Goal: Transaction & Acquisition: Purchase product/service

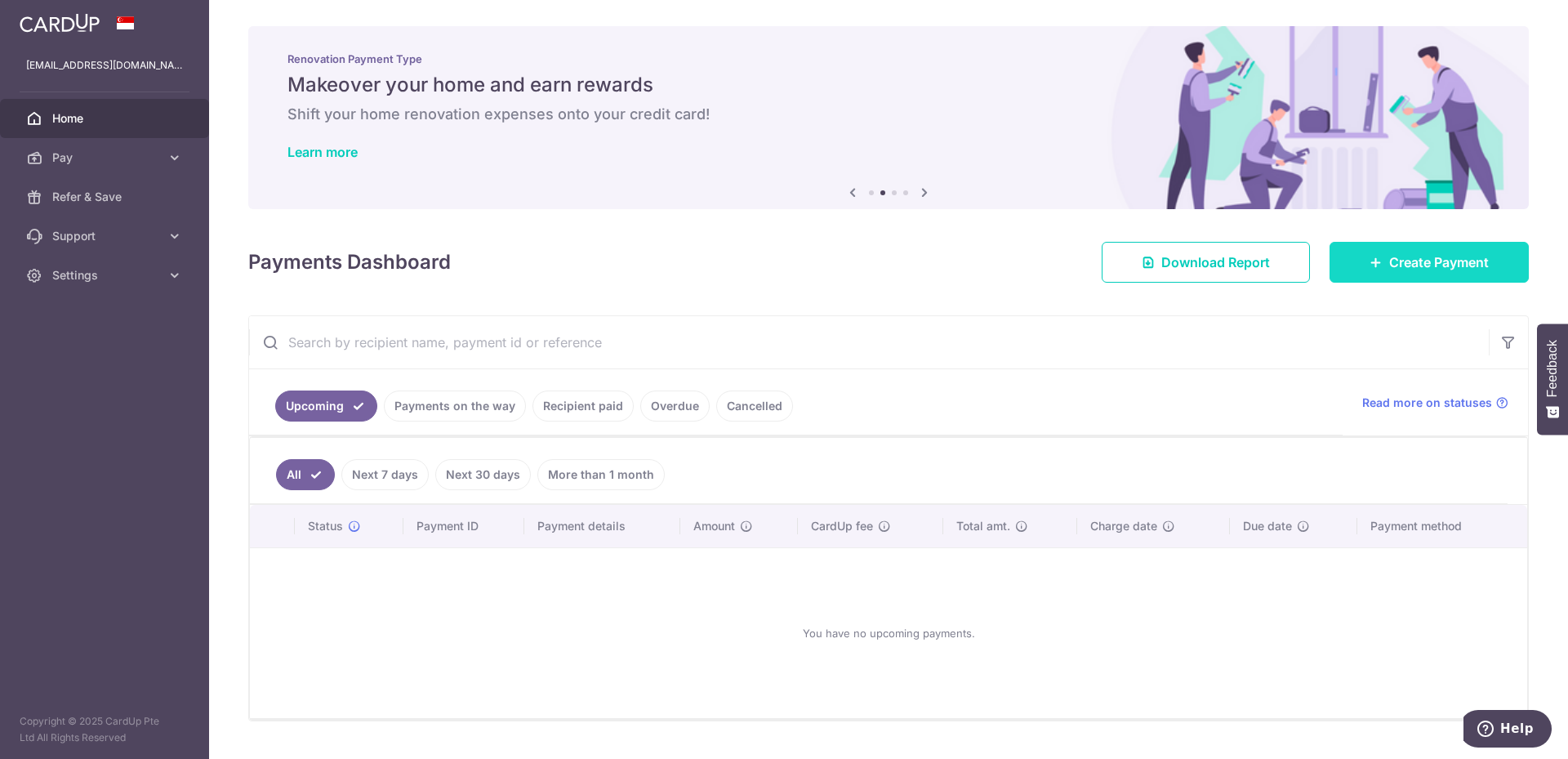
click at [1422, 262] on span "Create Payment" at bounding box center [1439, 262] width 100 height 20
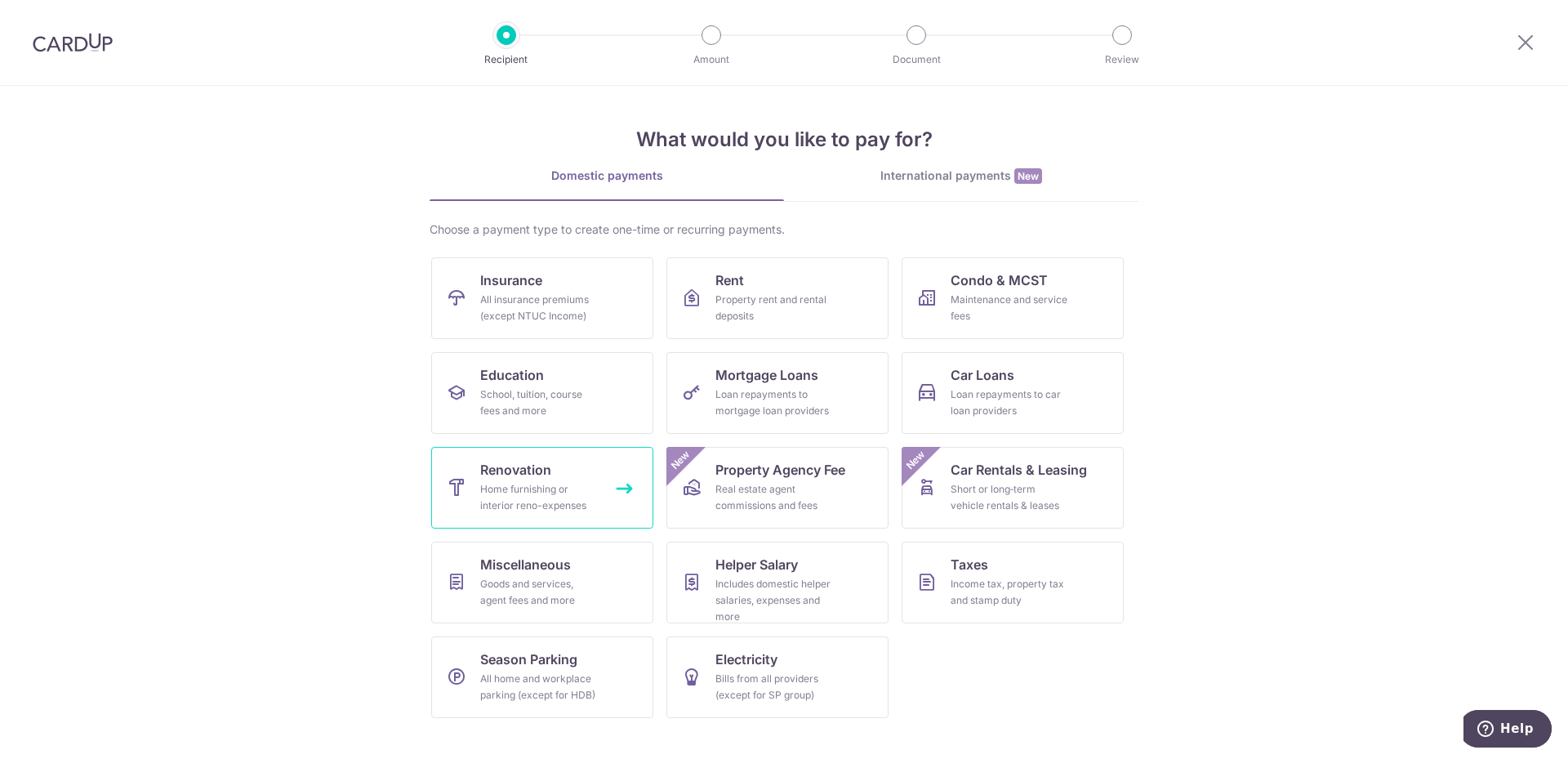
click at [521, 499] on div "Home furnishing or interior reno-expenses" at bounding box center [539, 498] width 118 height 33
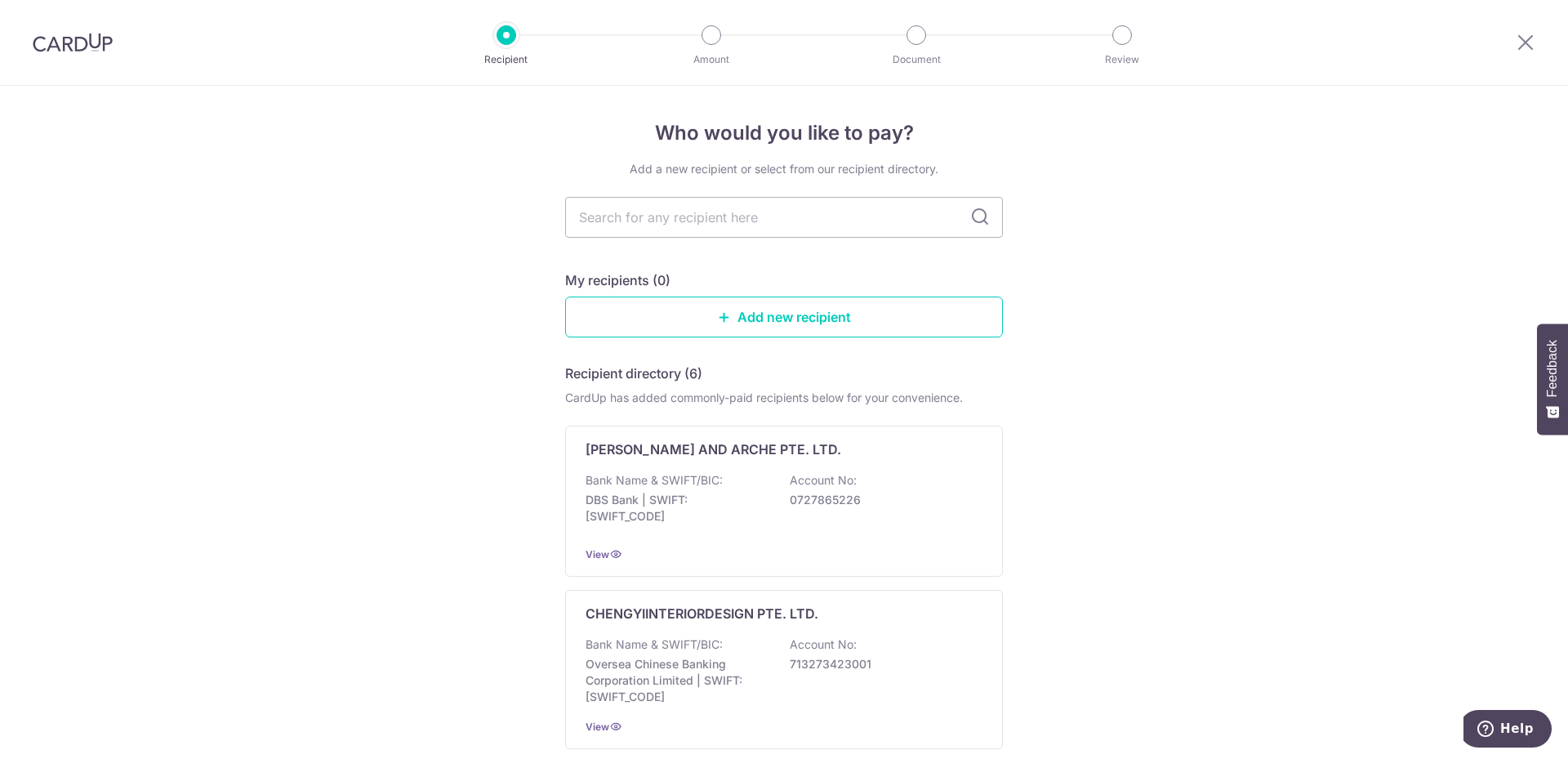
scroll to position [272, 0]
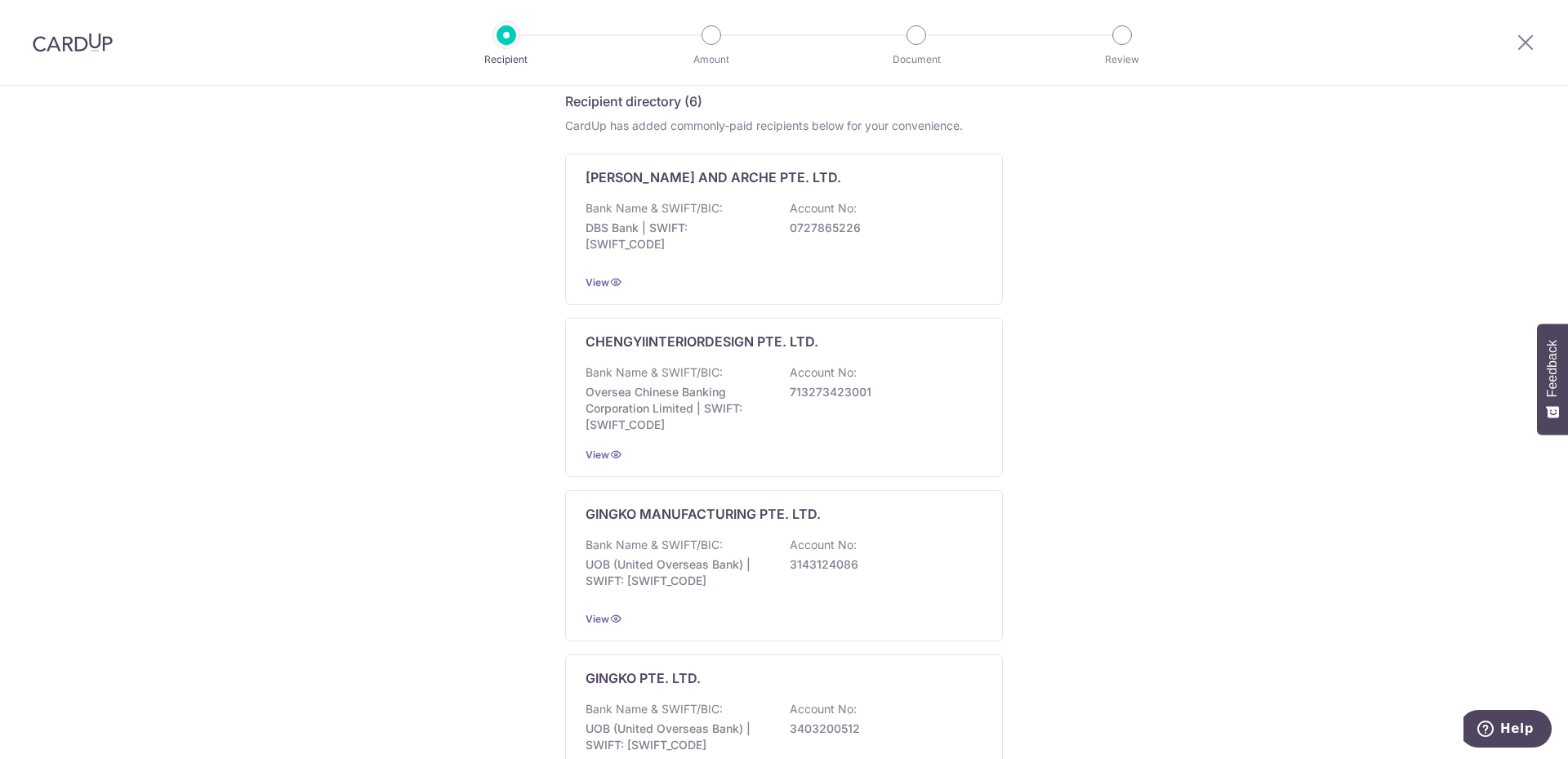
click at [445, 259] on div "Who would you like to pay? Add a new recipient or select from our recipient dir…" at bounding box center [784, 553] width 1568 height 1479
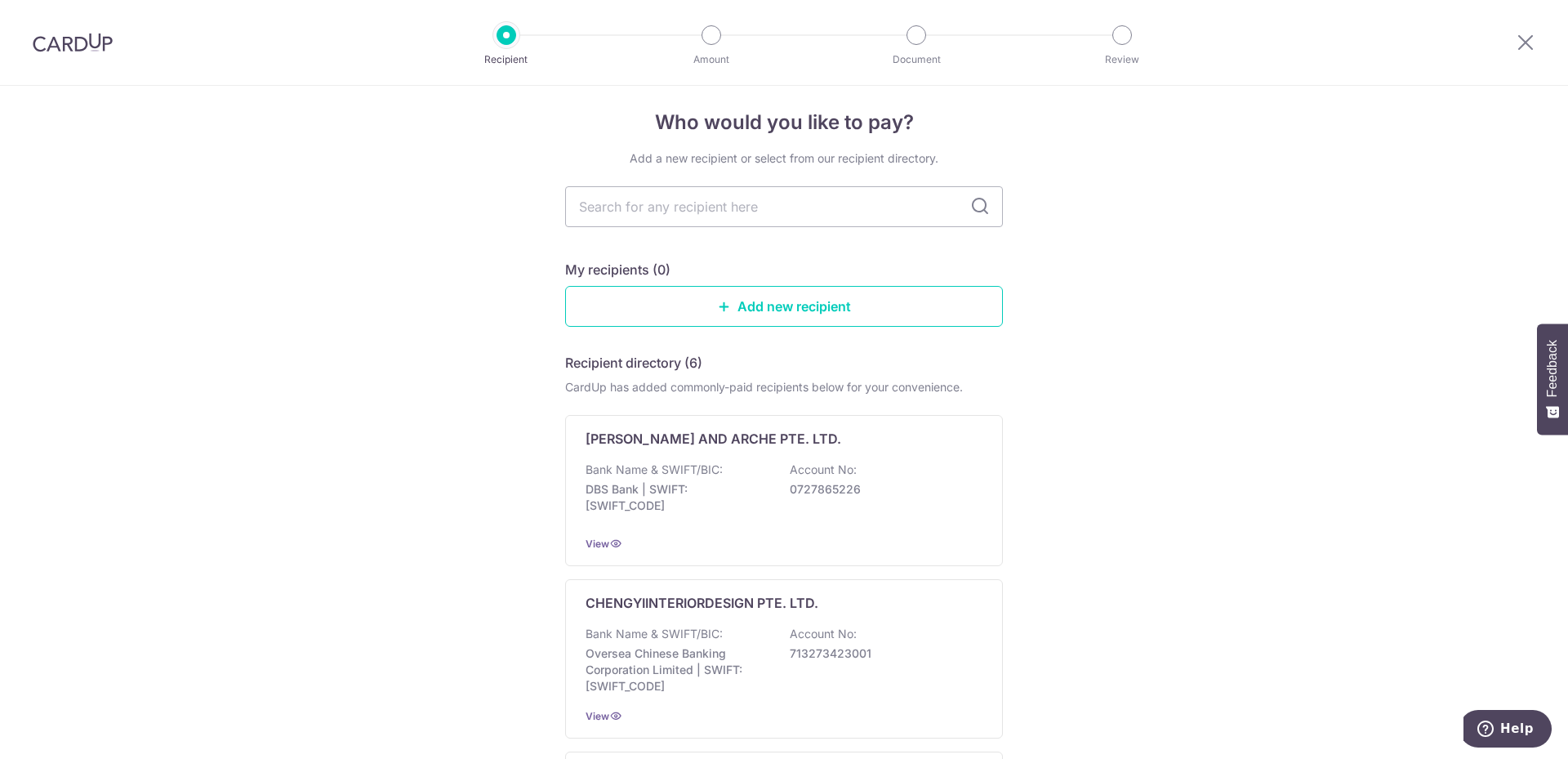
scroll to position [0, 0]
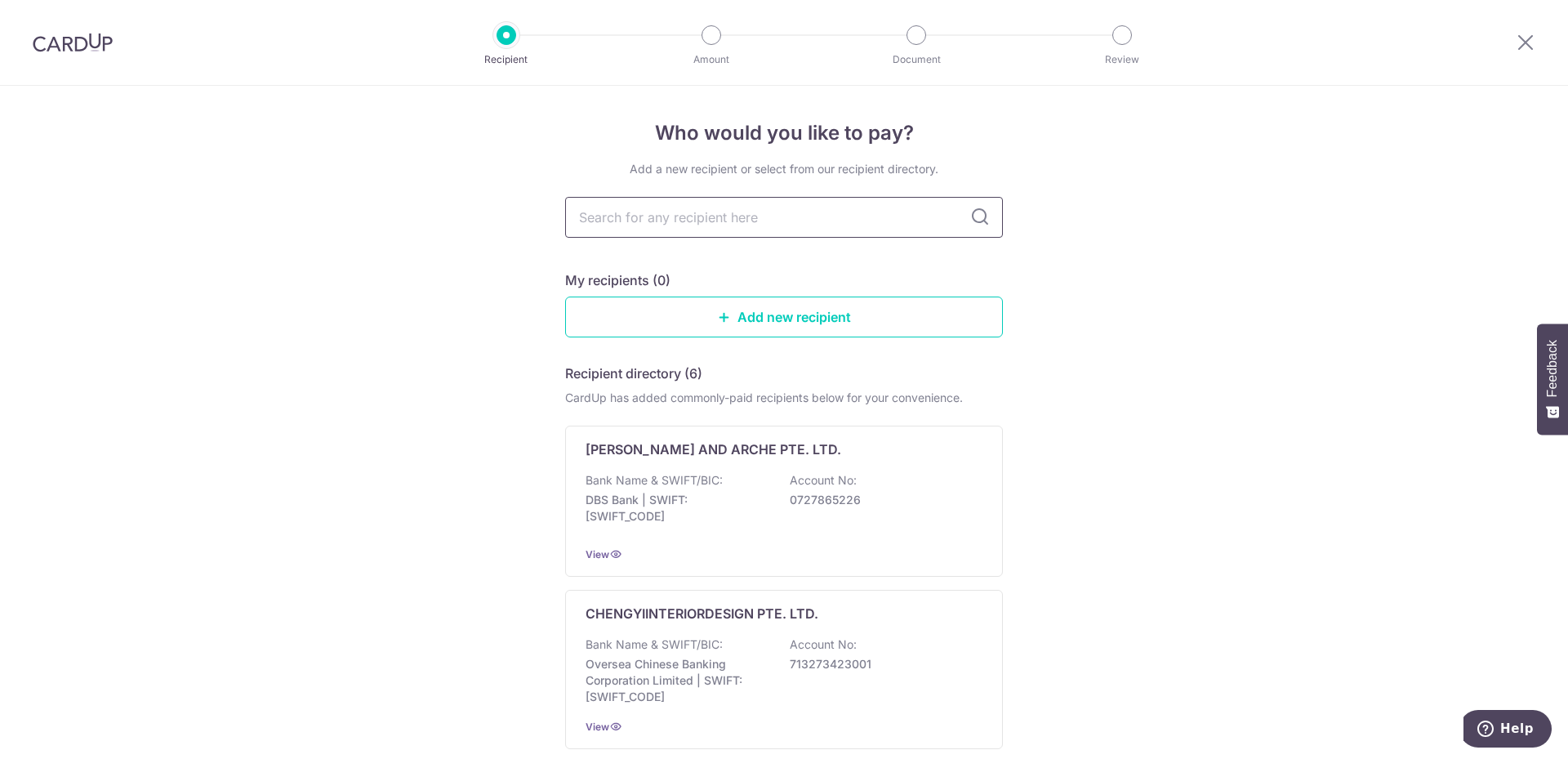
click at [597, 219] on input "text" at bounding box center [784, 217] width 437 height 41
click at [722, 213] on input "text" at bounding box center [784, 217] width 437 height 41
type input "inter"
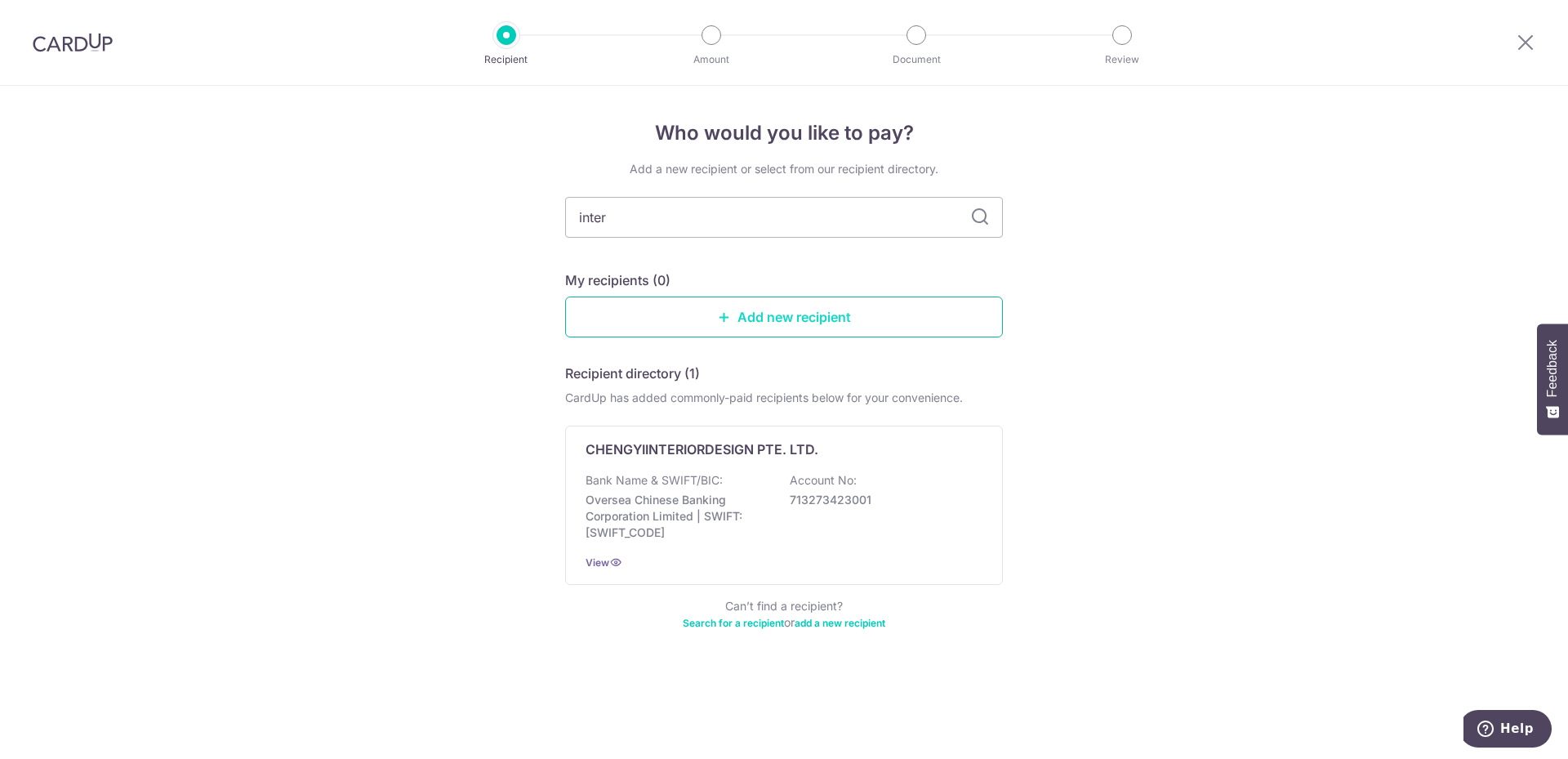
click at [773, 315] on link "Add new recipient" at bounding box center [784, 317] width 437 height 41
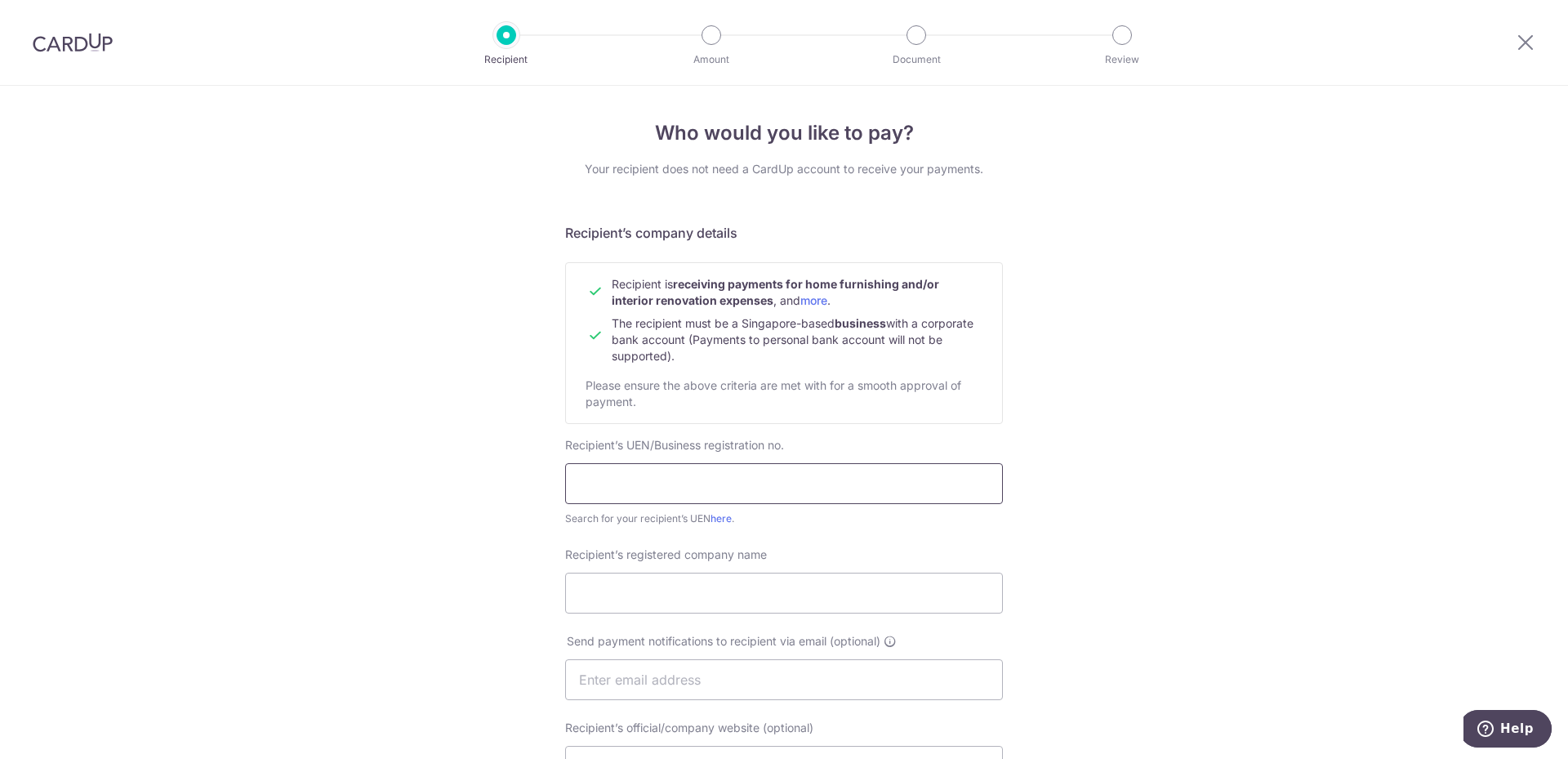
click at [634, 484] on input "text" at bounding box center [784, 483] width 437 height 41
type input "199603981W"
click at [723, 518] on link "here" at bounding box center [720, 518] width 21 height 12
click at [711, 482] on input "199603981W" at bounding box center [784, 483] width 437 height 41
click at [615, 585] on input "Recipient’s registered company name" at bounding box center [784, 593] width 437 height 41
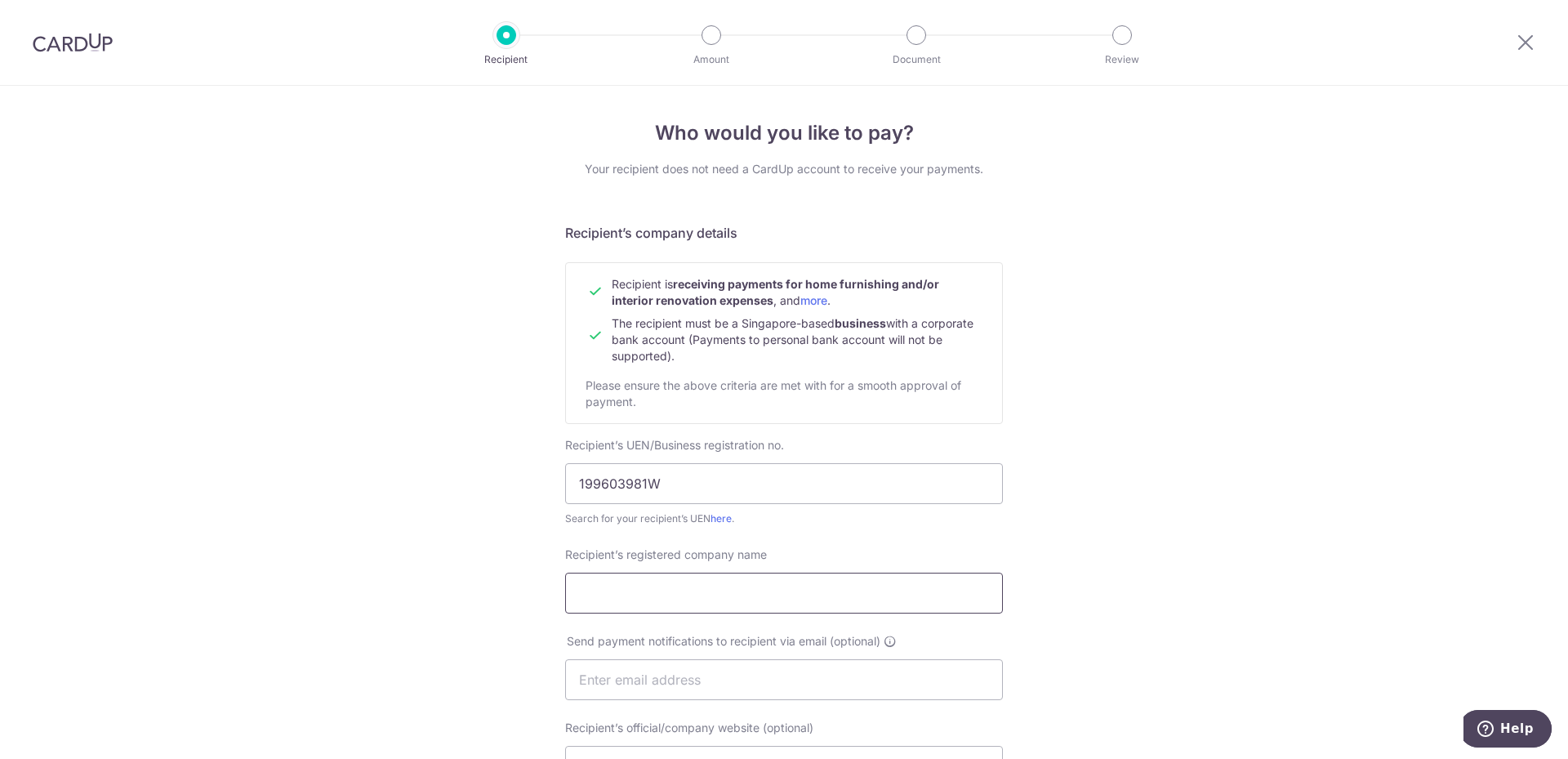
click at [636, 599] on input "Recipient’s registered company name" at bounding box center [784, 593] width 437 height 41
type input "Intersurface Pte Ltd"
type input "dave_lim22@yahoo.com"
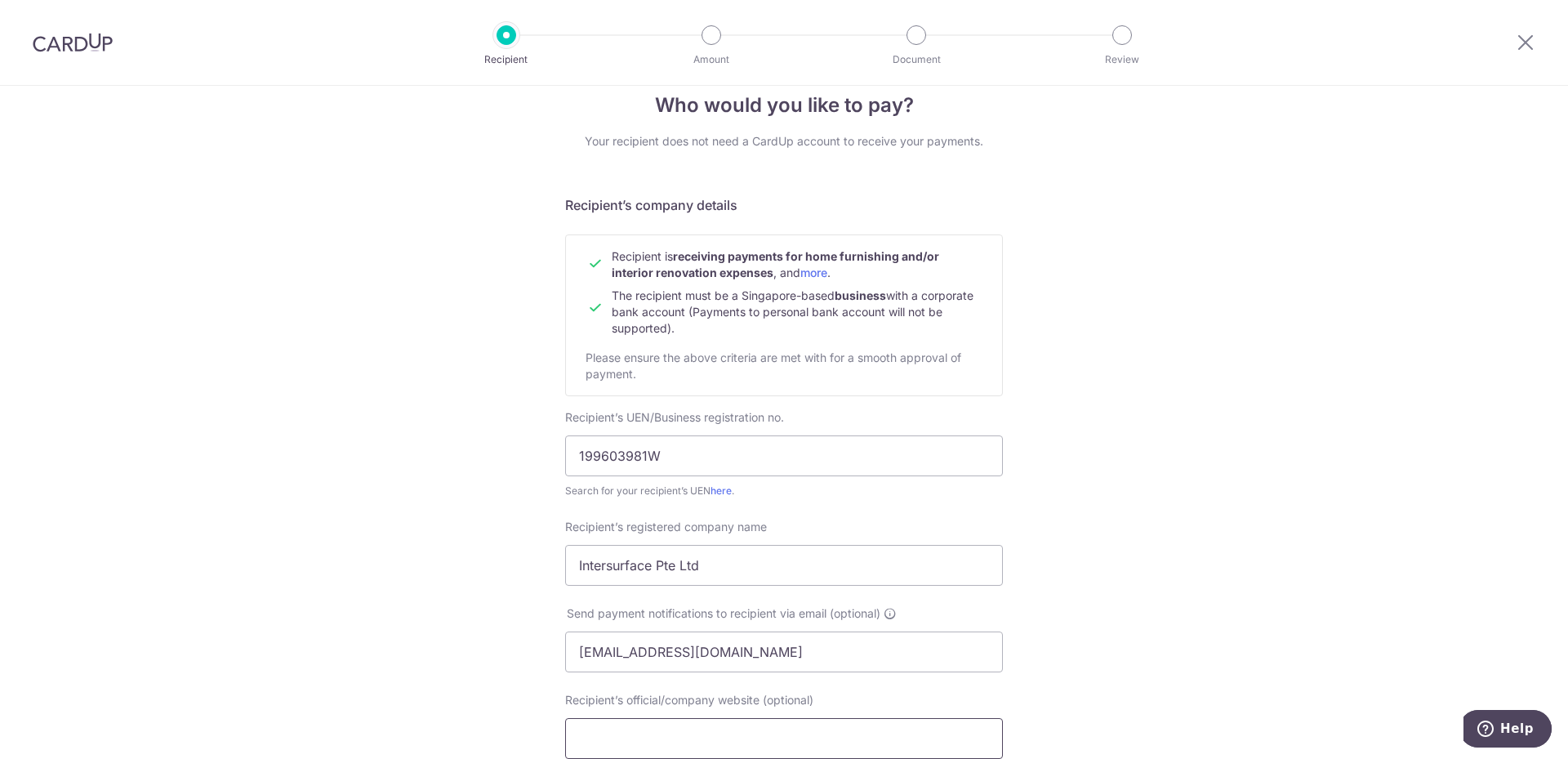
scroll to position [300, 0]
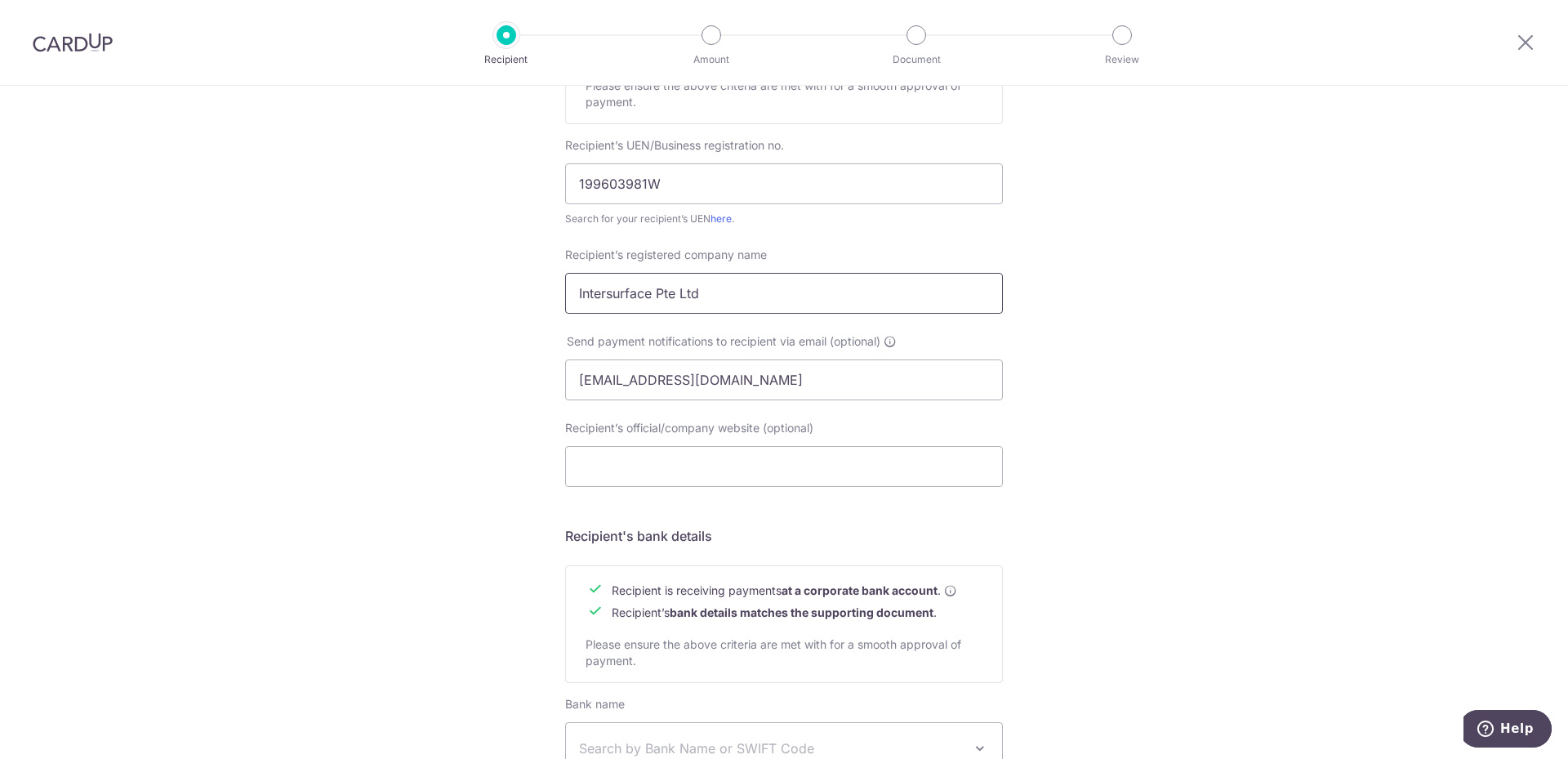
click at [743, 294] on input "Intersurface Pte Ltd" at bounding box center [784, 293] width 437 height 41
click at [625, 464] on input "Recipient’s official/company website (optional)" at bounding box center [784, 466] width 437 height 41
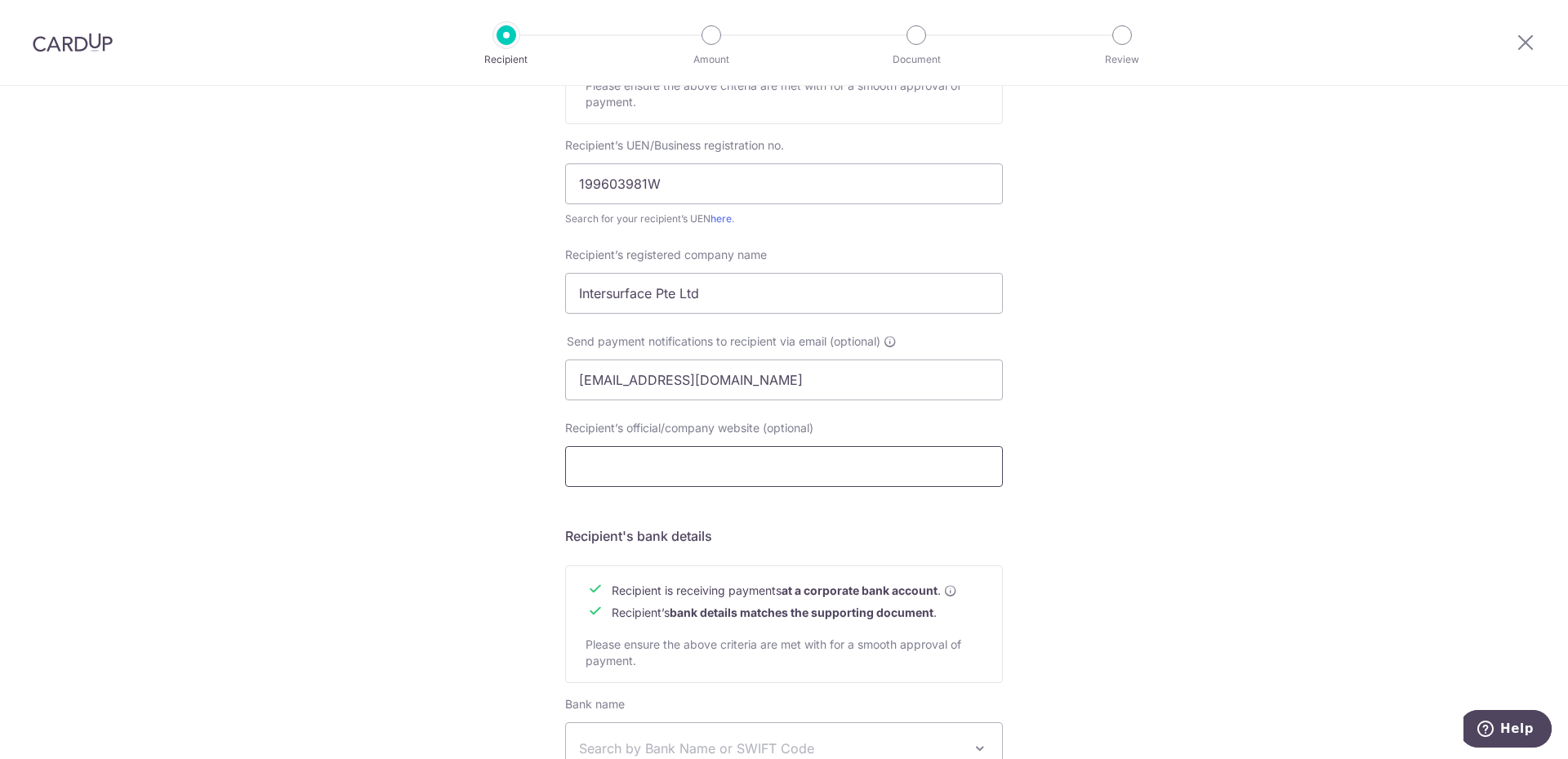
paste input "https://www.intersurface.com/"
type input "https://www.intersurface.com/"
click at [419, 420] on div "Who would you like to pay? Your recipient does not need a CardUp account to rec…" at bounding box center [784, 399] width 1568 height 1228
click at [491, 428] on div "Who would you like to pay? Your recipient does not need a CardUp account to rec…" at bounding box center [784, 399] width 1568 height 1228
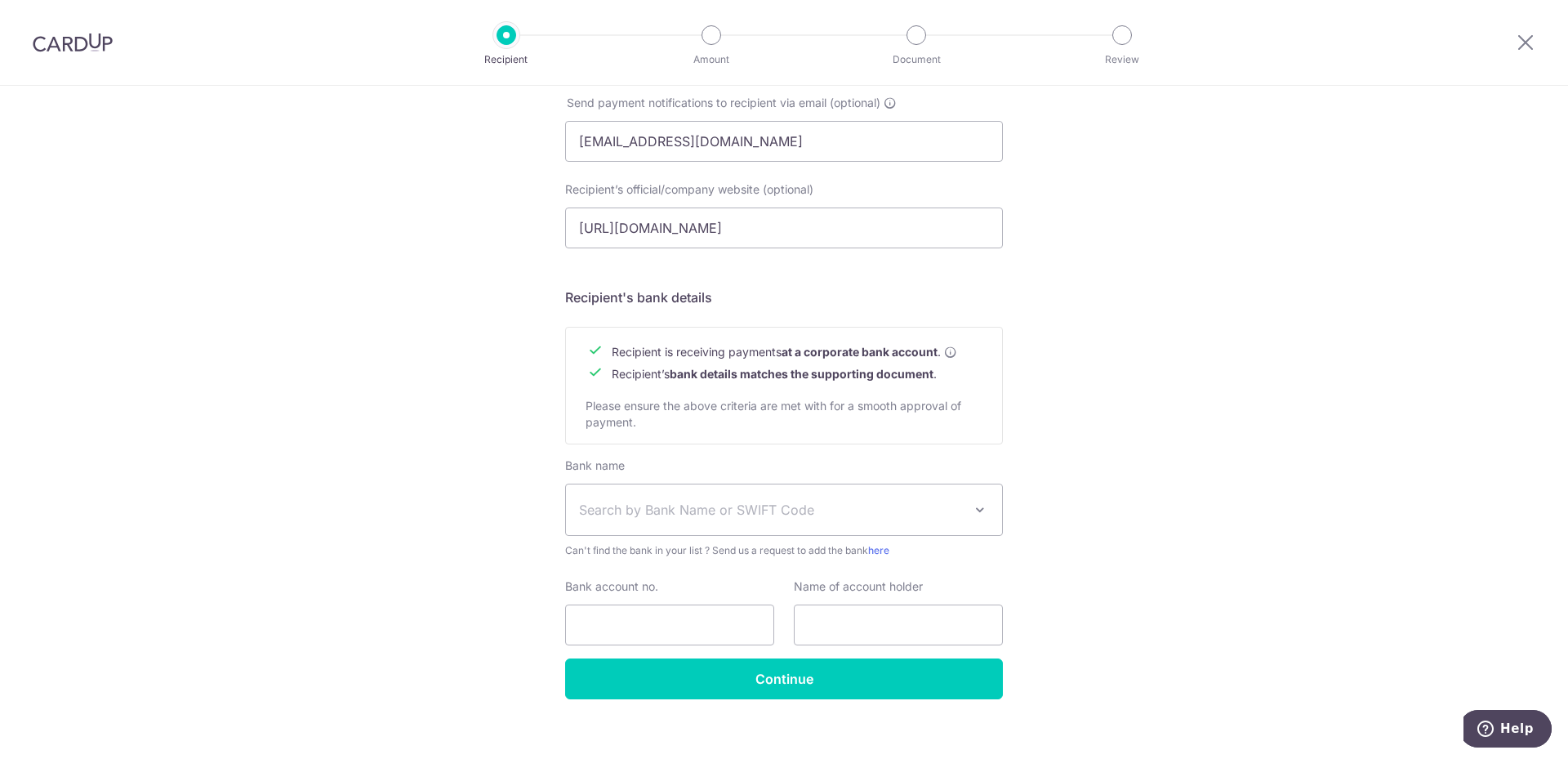
scroll to position [556, 0]
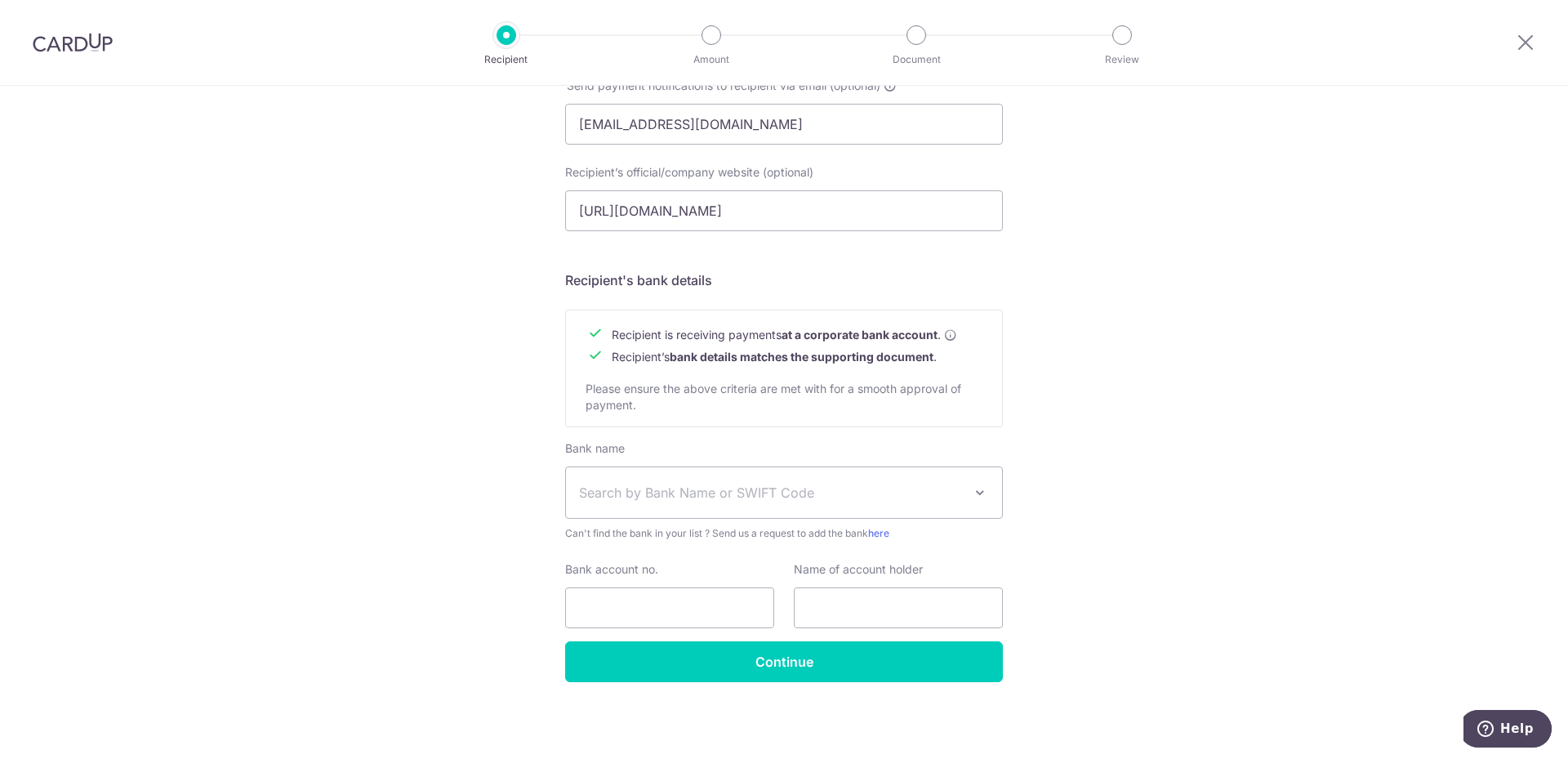
click at [1078, 505] on div "Who would you like to pay? Your recipient does not need a CardUp account to rec…" at bounding box center [784, 144] width 1568 height 1228
click at [889, 657] on input "Continue" at bounding box center [784, 661] width 437 height 41
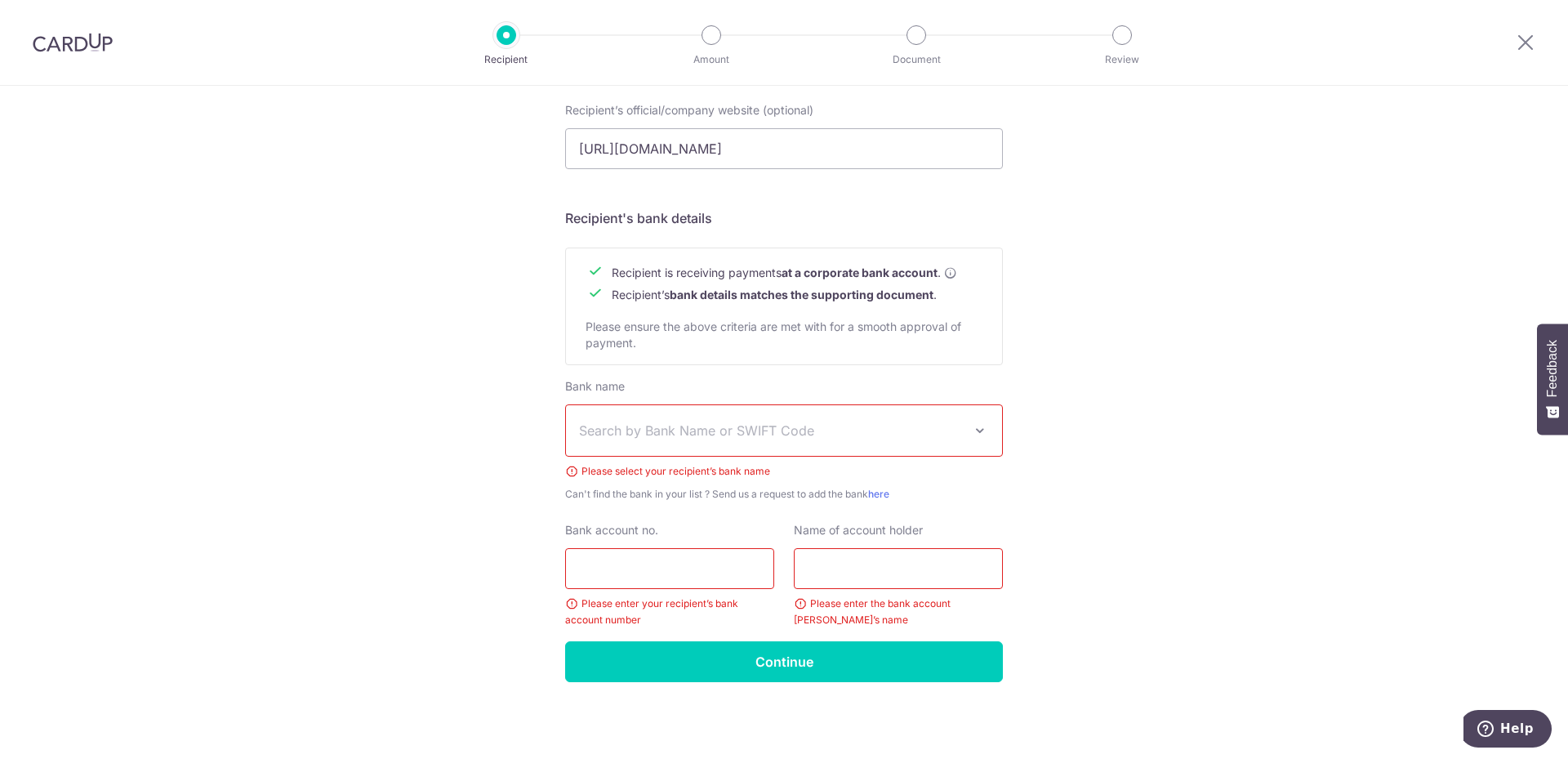
click at [671, 428] on span "Search by Bank Name or SWIFT Code" at bounding box center [770, 430] width 384 height 20
click at [1256, 331] on div "Who would you like to pay? Your recipient does not need a CardUp account to rec…" at bounding box center [784, 113] width 1568 height 1291
click at [1174, 350] on div "Who would you like to pay? Your recipient does not need a CardUp account to rec…" at bounding box center [784, 113] width 1568 height 1291
click at [883, 492] on link "here" at bounding box center [877, 493] width 21 height 12
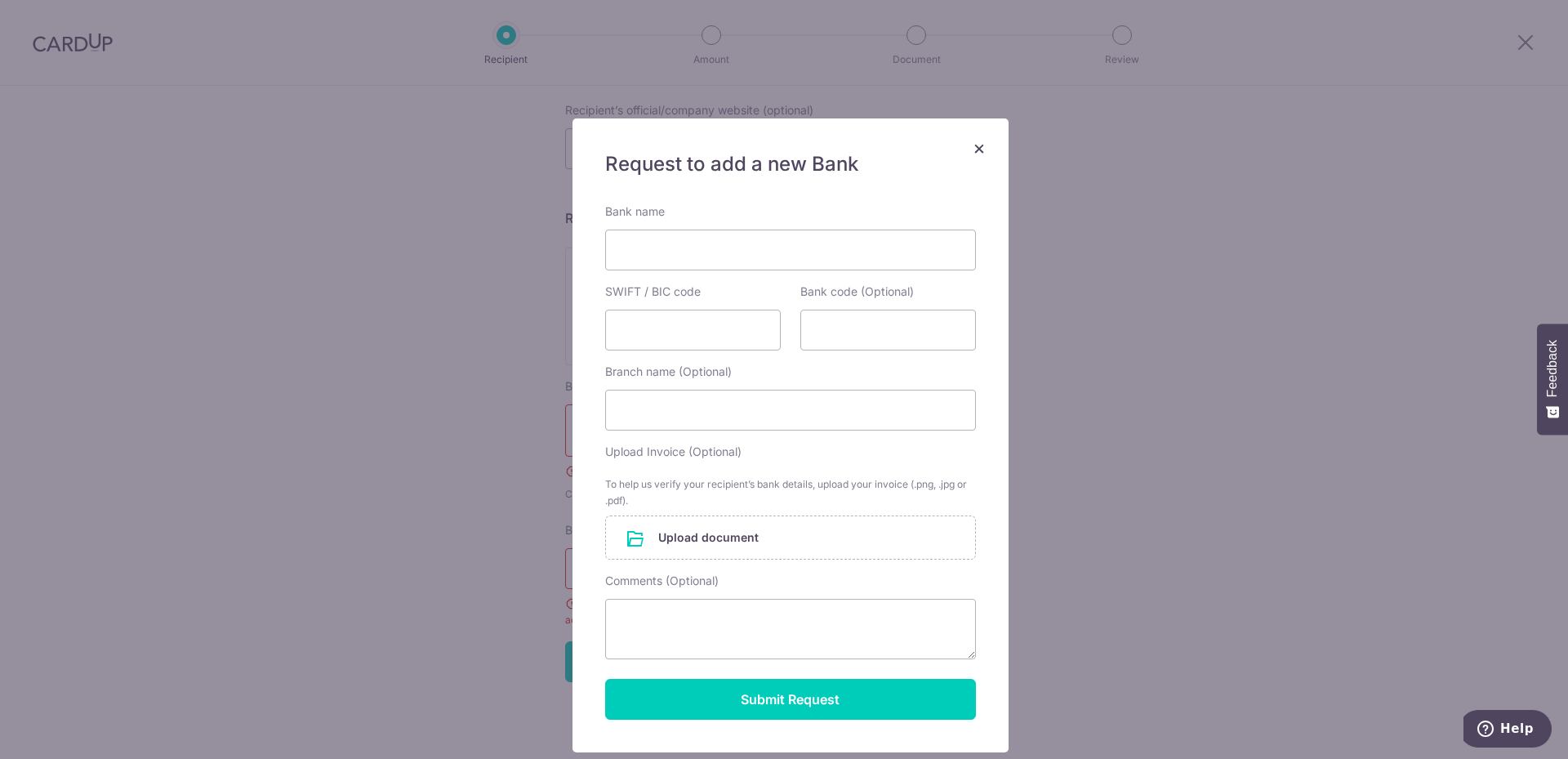
click at [298, 257] on div "× Request to add a new Bank Bank name SWIFT / BIC code Bank code (Optional) Bra…" at bounding box center [784, 380] width 1568 height 759
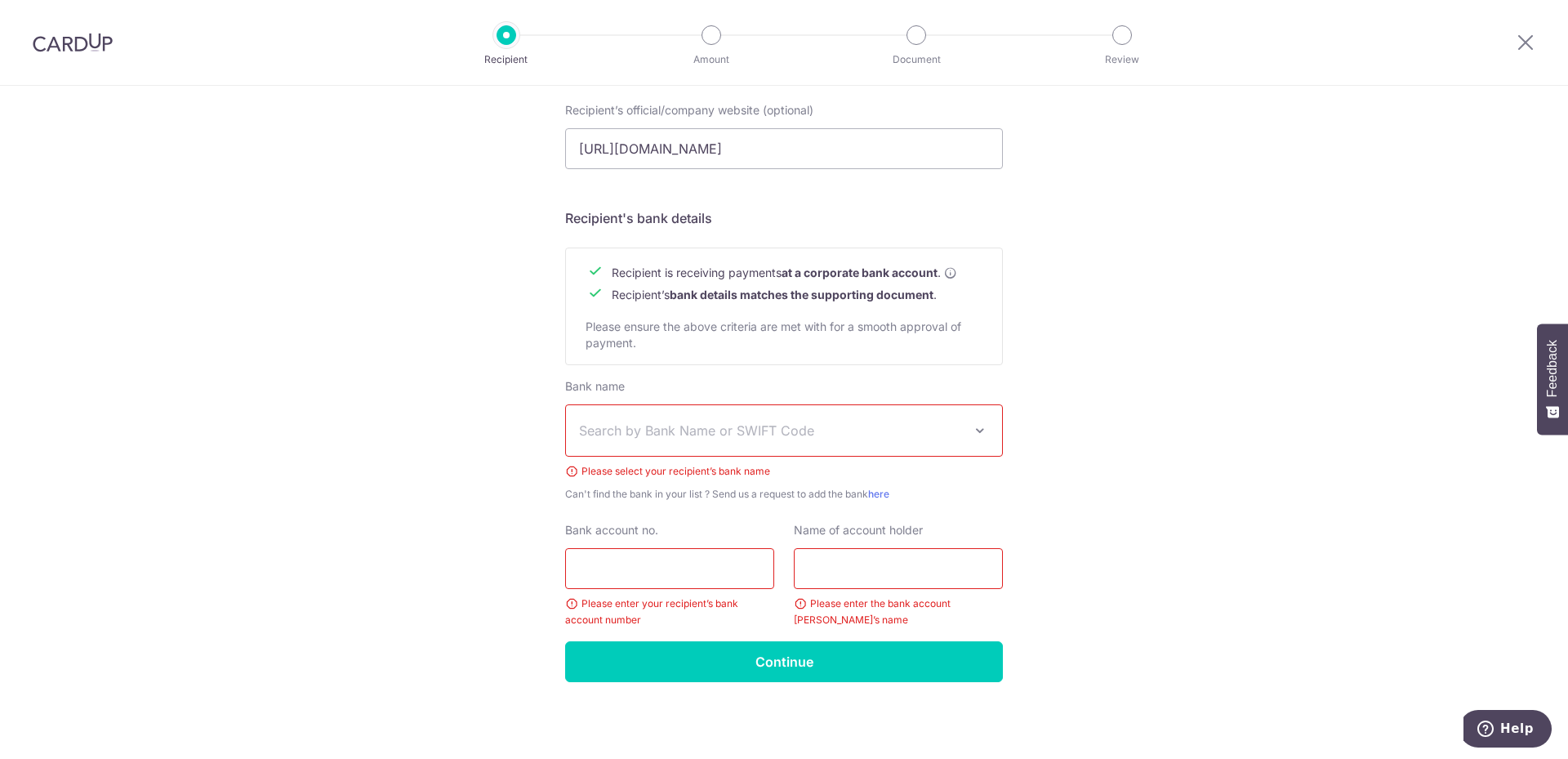
click at [66, 40] on img at bounding box center [73, 43] width 80 height 20
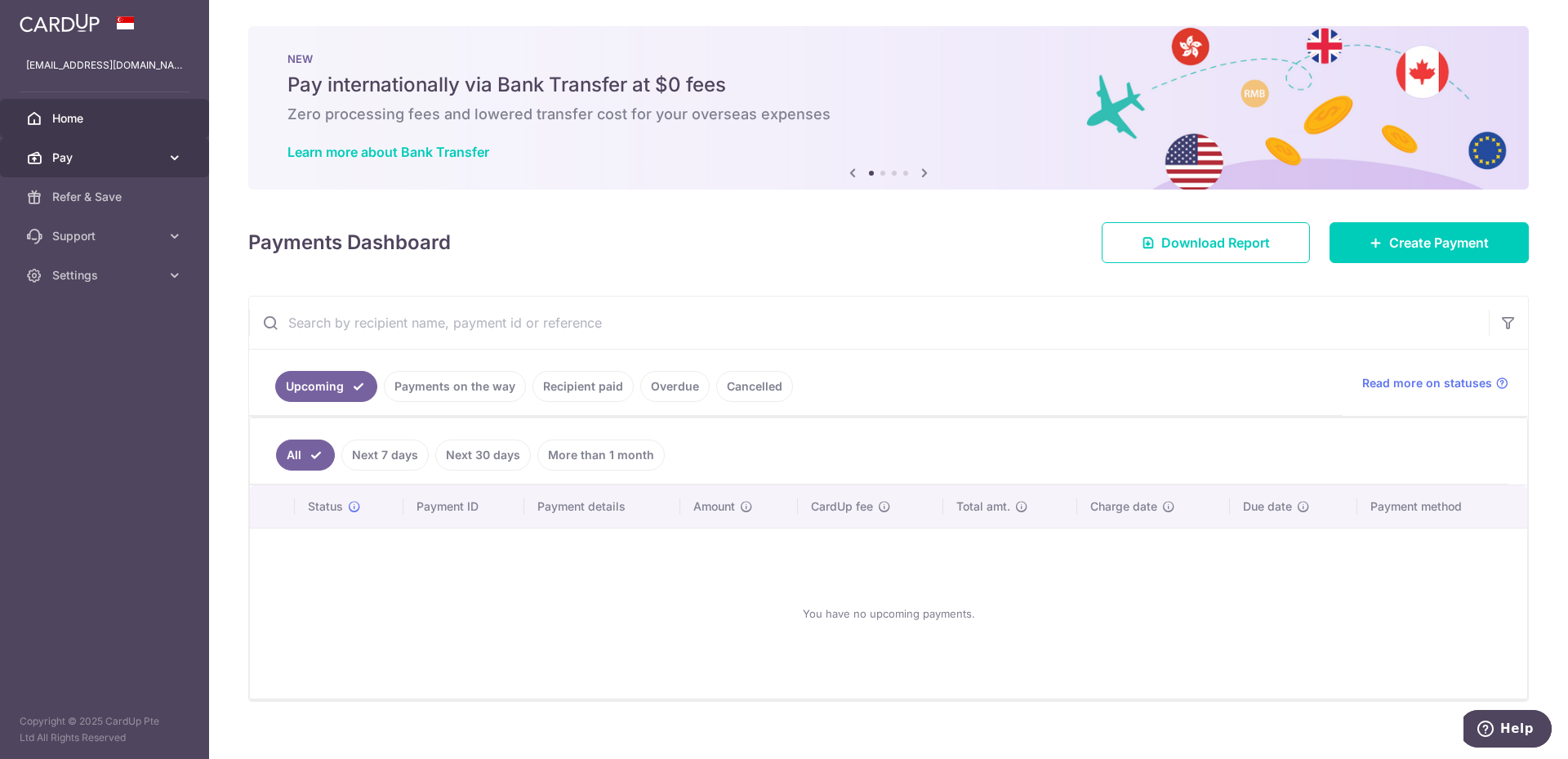
click at [74, 167] on link "Pay" at bounding box center [104, 157] width 209 height 39
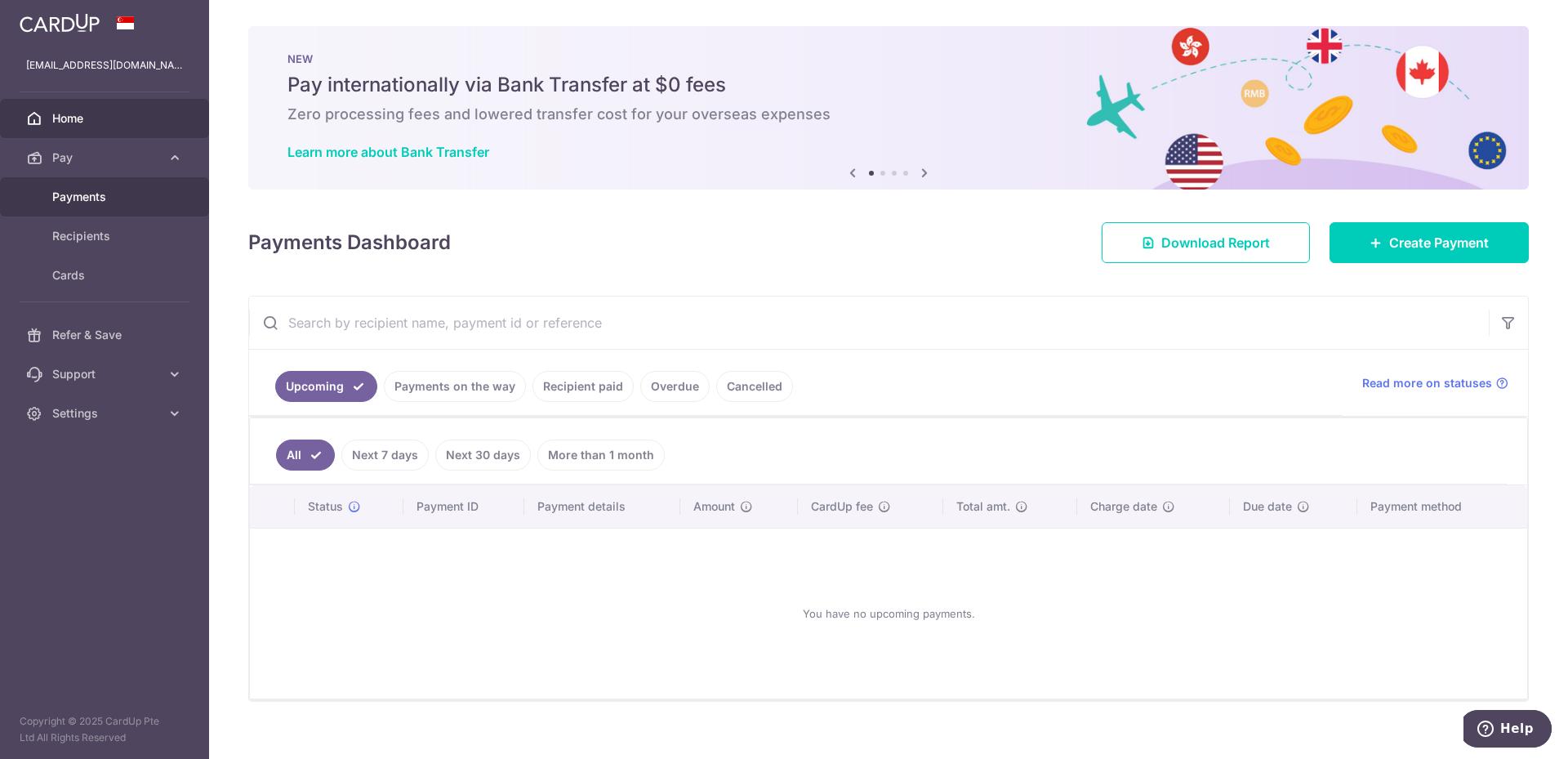
click at [81, 188] on link "Payments" at bounding box center [104, 196] width 209 height 39
